Goal: Check status: Check status

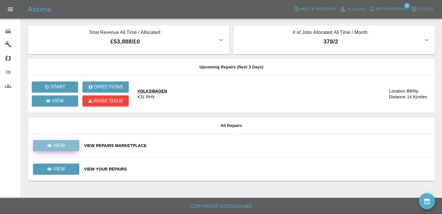
click at [72, 147] on link "View" at bounding box center [56, 145] width 46 height 11
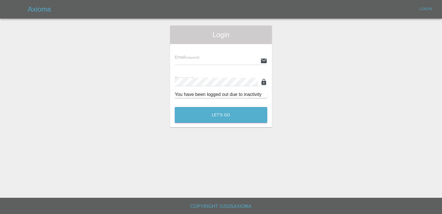
type input "[EMAIL_ADDRESS][DOMAIN_NAME]"
click at [223, 116] on button "Let's Go" at bounding box center [221, 115] width 93 height 16
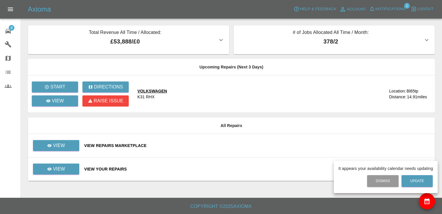
click at [66, 146] on div at bounding box center [221, 107] width 442 height 214
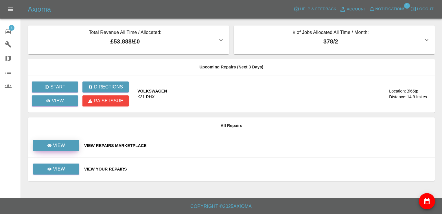
click at [66, 146] on link "View" at bounding box center [56, 145] width 46 height 11
